Goal: Find specific page/section: Find specific page/section

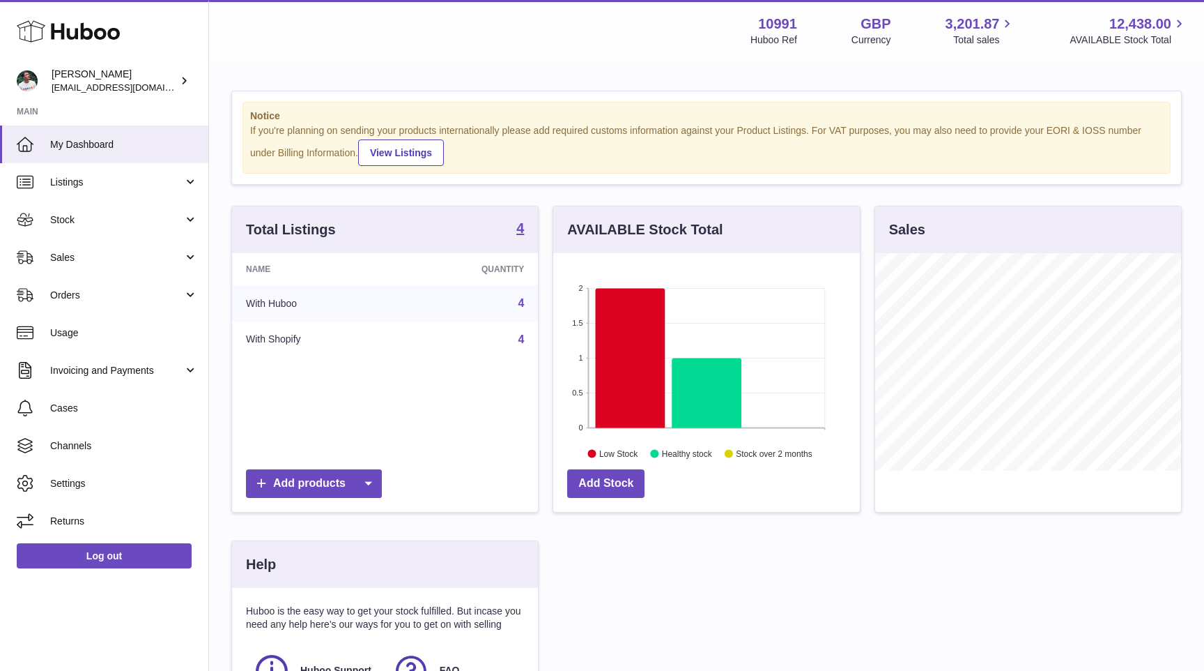
scroll to position [217, 306]
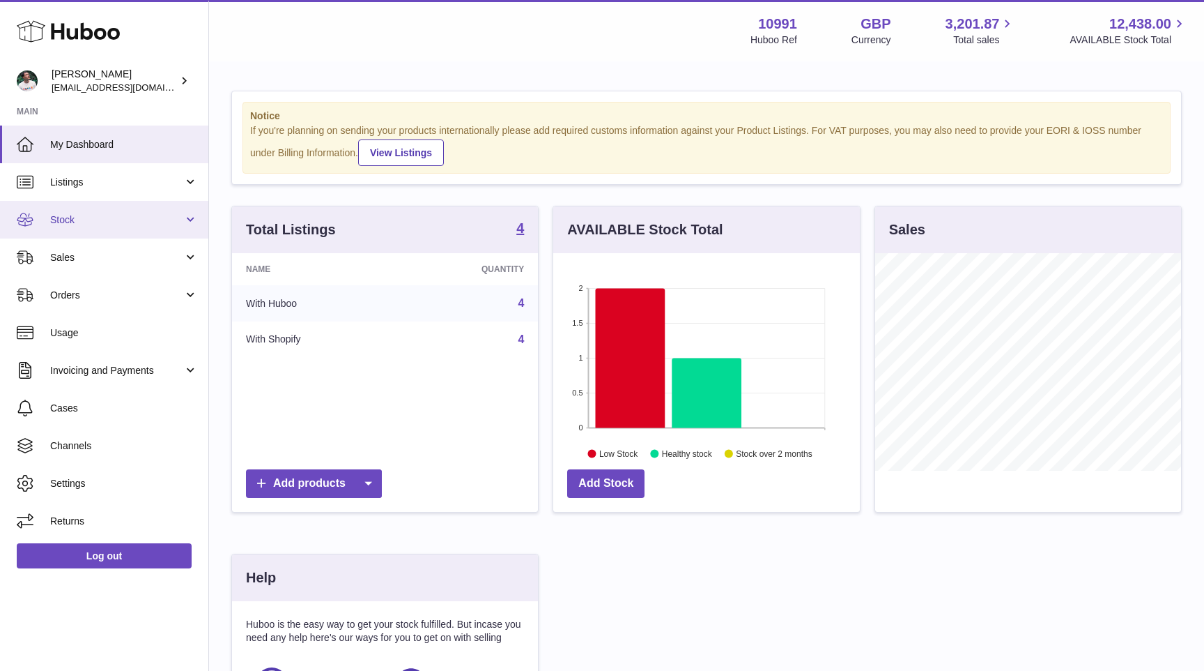
click at [148, 222] on span "Stock" at bounding box center [116, 219] width 133 height 13
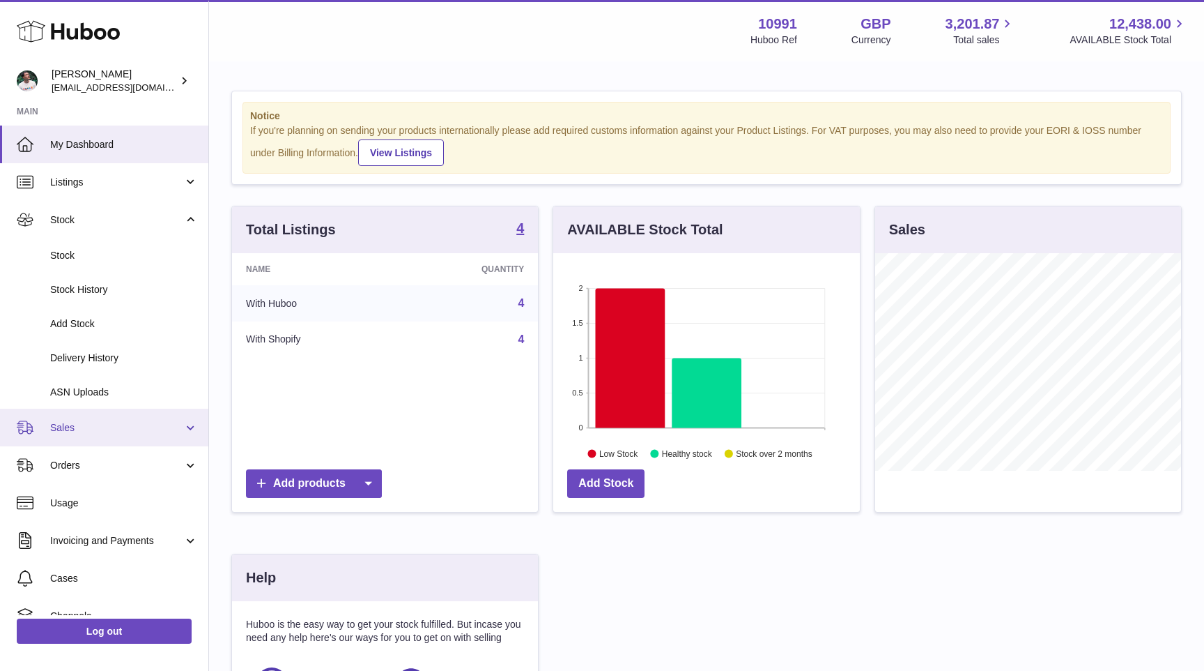
click at [119, 427] on span "Sales" at bounding box center [116, 427] width 133 height 13
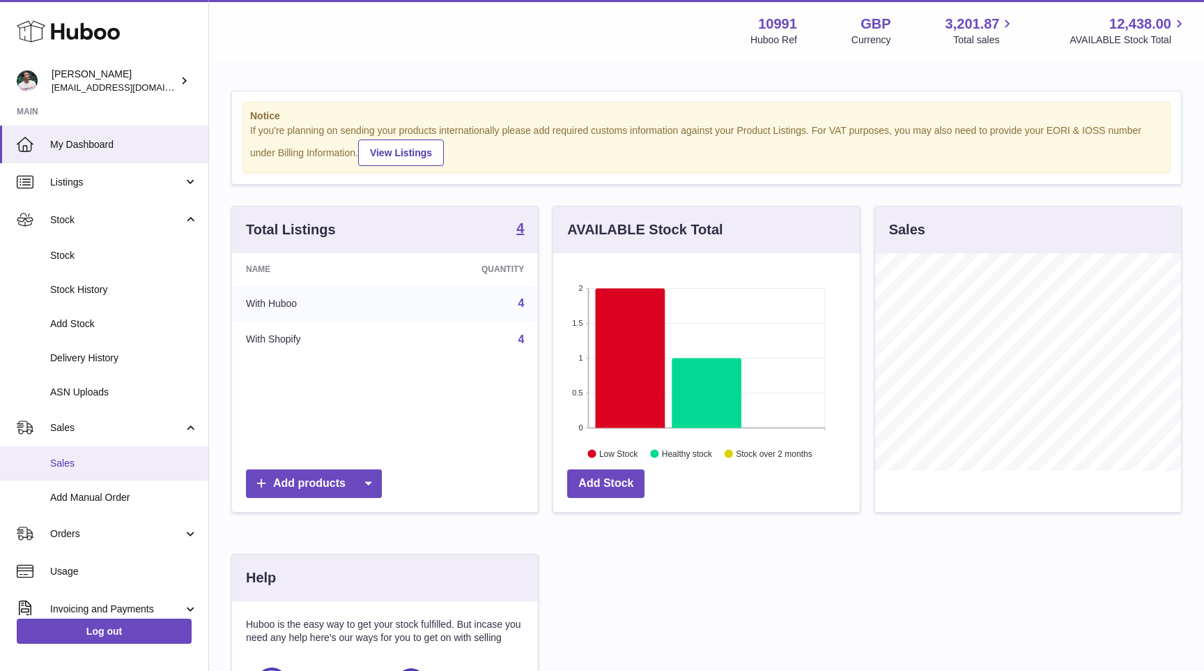
click at [115, 461] on span "Sales" at bounding box center [124, 463] width 148 height 13
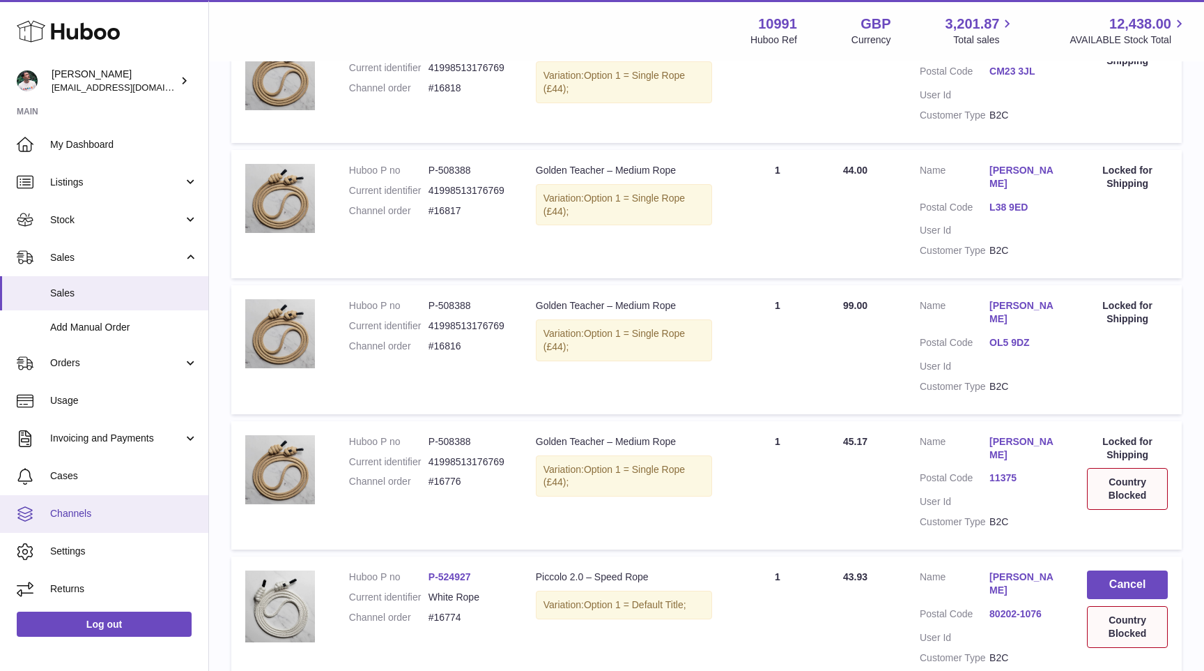
scroll to position [1089, 0]
